Goal: Task Accomplishment & Management: Manage account settings

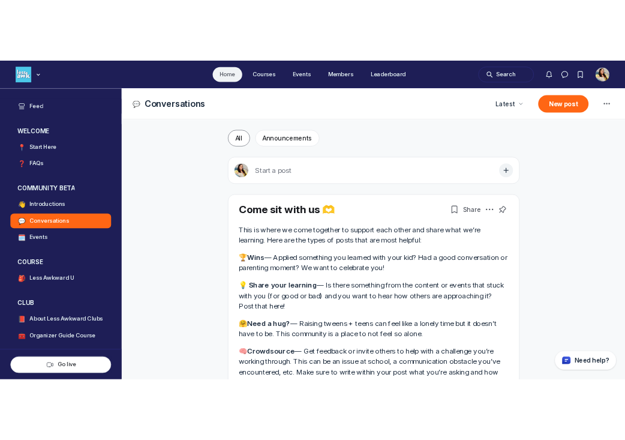
scroll to position [3136, 2298]
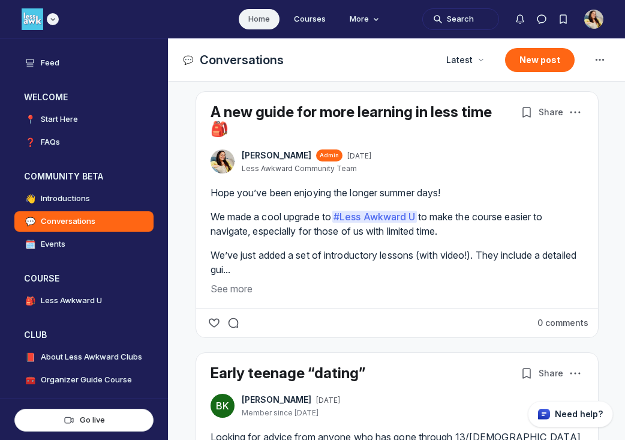
click at [53, 22] on icon "Main navigation bar" at bounding box center [53, 19] width 12 height 7
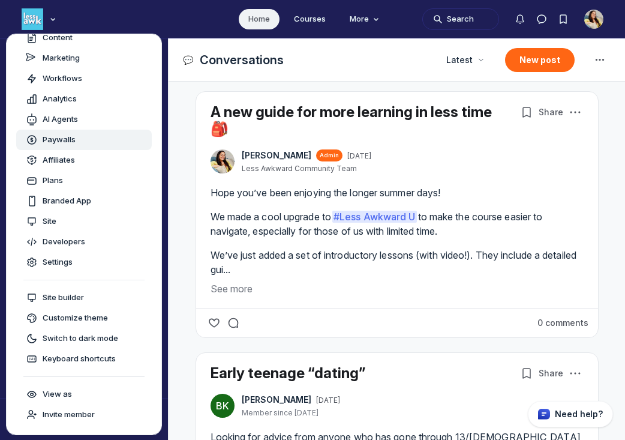
scroll to position [0, 0]
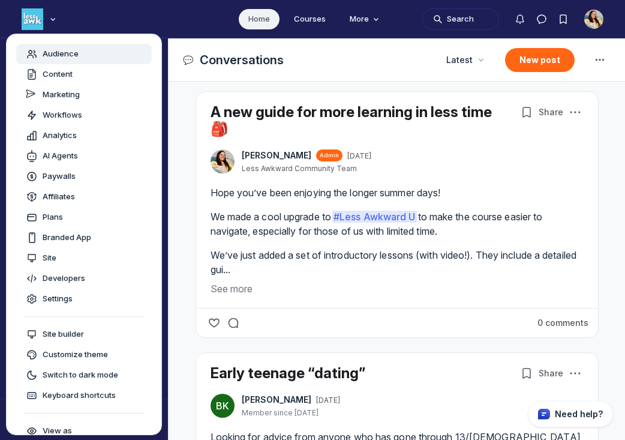
click at [90, 58] on div "Audience" at bounding box center [84, 54] width 116 height 12
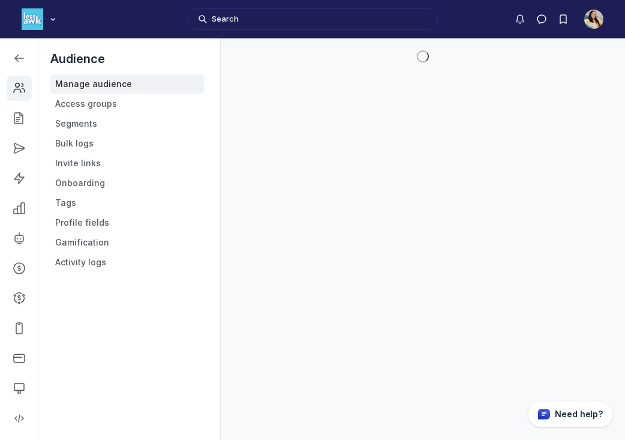
scroll to position [3322, 1709]
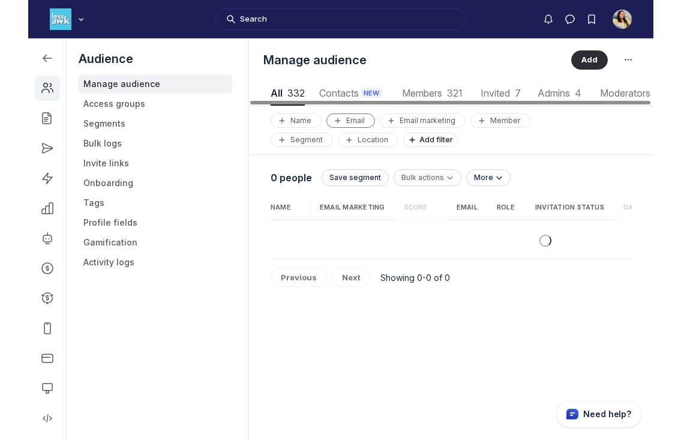
scroll to position [1621, 3146]
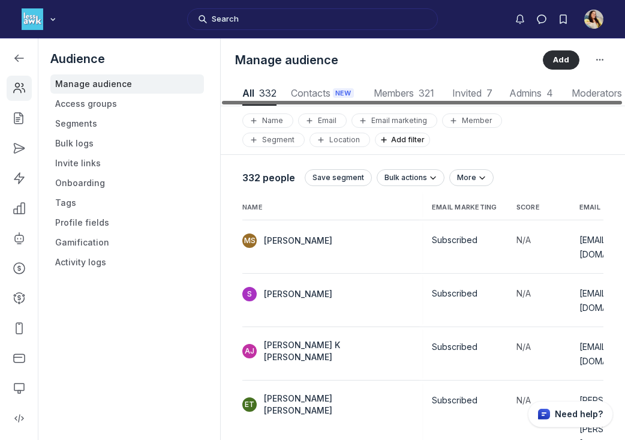
click at [404, 101] on div at bounding box center [422, 103] width 400 height 4
click at [406, 93] on span "Members 321" at bounding box center [404, 93] width 65 height 10
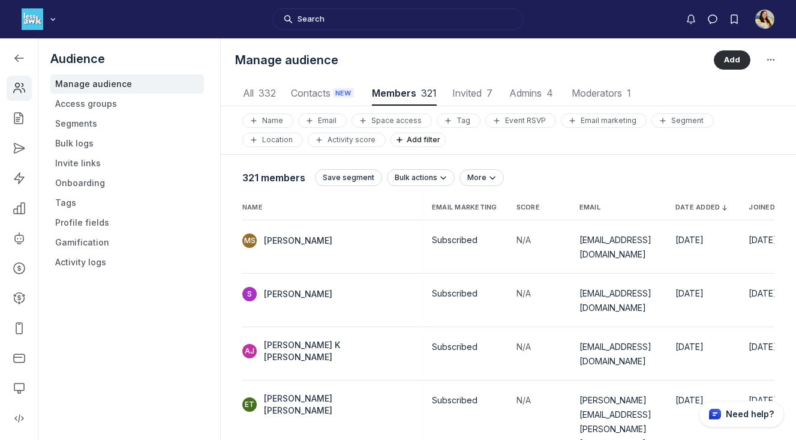
scroll to position [1621, 3915]
click at [290, 288] on span "[PERSON_NAME]" at bounding box center [298, 294] width 68 height 12
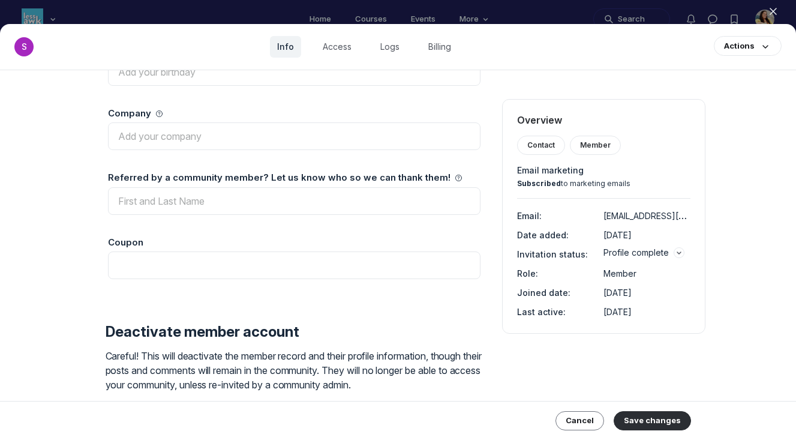
scroll to position [1369, 0]
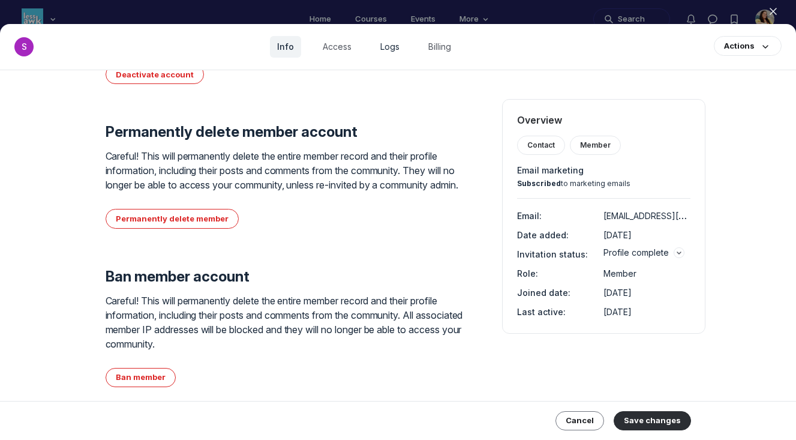
click at [383, 44] on link "Logs" at bounding box center [390, 47] width 34 height 22
